Goal: Task Accomplishment & Management: Manage account settings

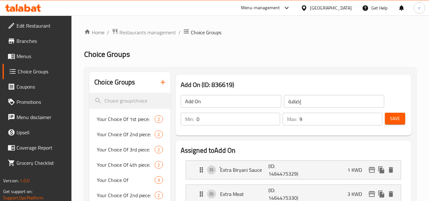
click at [345, 8] on div "[GEOGRAPHIC_DATA]" at bounding box center [331, 7] width 42 height 7
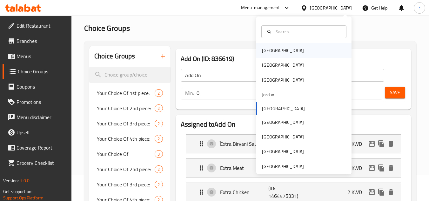
click at [257, 53] on div "[GEOGRAPHIC_DATA]" at bounding box center [283, 50] width 52 height 15
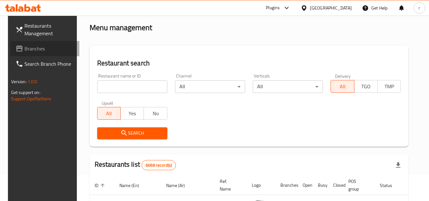
click at [30, 49] on span "Branches" at bounding box center [49, 49] width 50 height 8
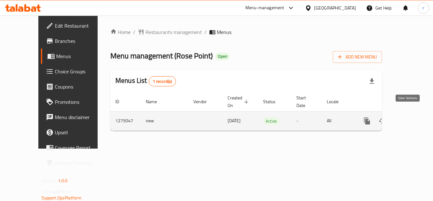
click at [410, 118] on icon "enhanced table" at bounding box center [413, 121] width 6 height 6
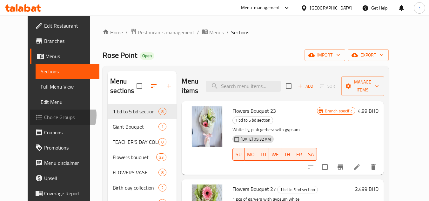
click at [44, 115] on span "Choice Groups" at bounding box center [69, 117] width 50 height 8
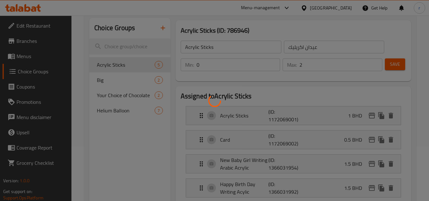
scroll to position [63, 0]
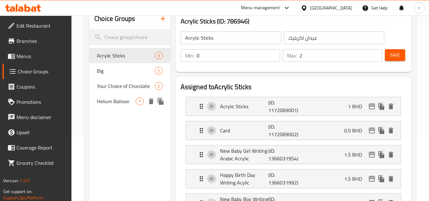
click at [114, 102] on span "Helium Balloon" at bounding box center [116, 101] width 39 height 8
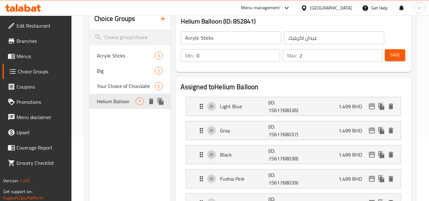
type input "Helium Balloon"
type input "بالون الهيليوم"
type input "7"
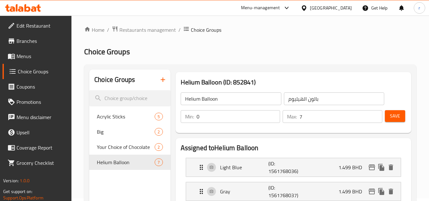
scroll to position [0, 0]
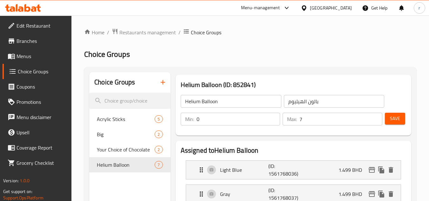
click at [280, 8] on div "Menu-management" at bounding box center [260, 8] width 39 height 8
click at [280, 7] on div "Menu-management" at bounding box center [260, 8] width 39 height 8
click at [151, 32] on span "Restaurants management" at bounding box center [147, 33] width 56 height 8
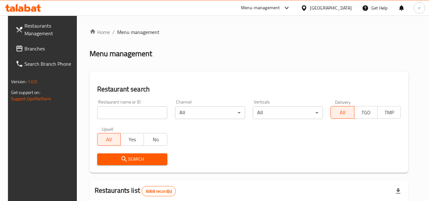
click at [29, 49] on span "Branches" at bounding box center [49, 49] width 50 height 8
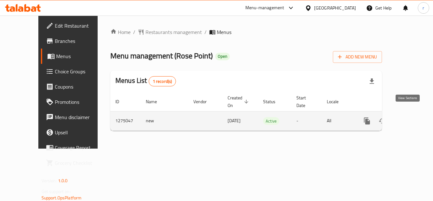
click at [409, 117] on icon "enhanced table" at bounding box center [413, 121] width 8 height 8
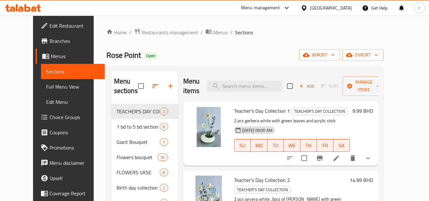
click at [49, 116] on span "Choice Groups" at bounding box center [74, 117] width 50 height 8
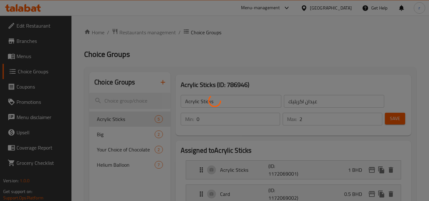
scroll to position [127, 0]
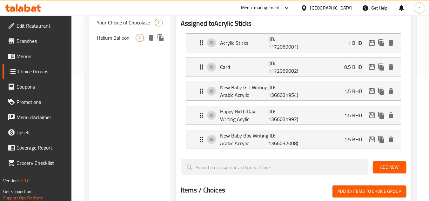
click at [115, 39] on span "Helium Balloon" at bounding box center [116, 38] width 39 height 8
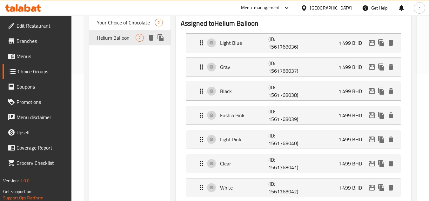
type input "Helium Balloon"
type input "بالون الهيليوم"
type input "7"
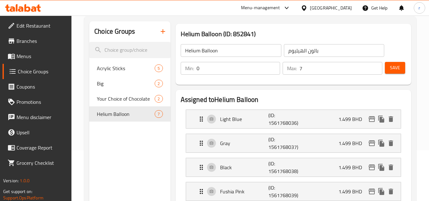
scroll to position [0, 0]
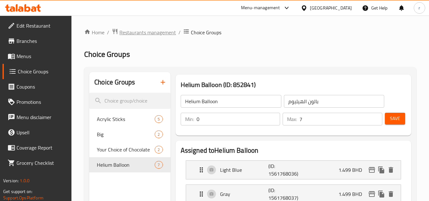
click at [125, 32] on span "Restaurants management" at bounding box center [147, 33] width 56 height 8
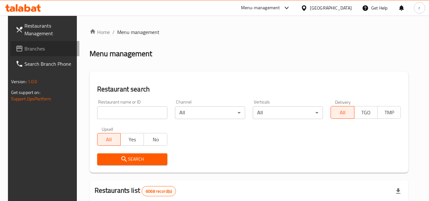
click at [27, 49] on span "Branches" at bounding box center [49, 49] width 50 height 8
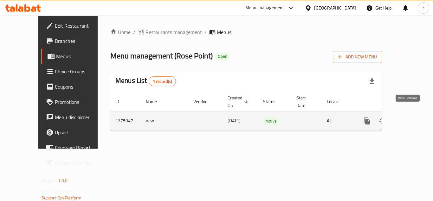
click at [409, 117] on icon "enhanced table" at bounding box center [413, 121] width 8 height 8
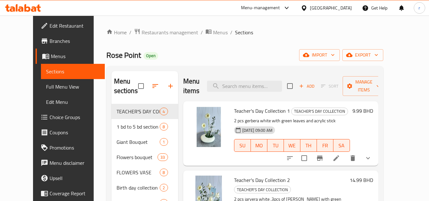
click at [49, 113] on span "Choice Groups" at bounding box center [74, 117] width 50 height 8
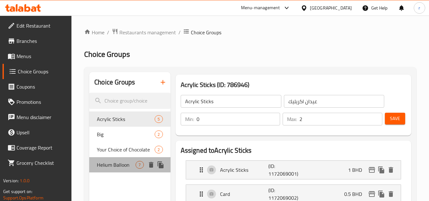
click at [116, 165] on span "Helium Balloon" at bounding box center [116, 165] width 39 height 8
type input "Helium Balloon"
type input "بالون الهيليوم"
type input "7"
